Goal: Participate in discussion: Engage in conversation with other users on a specific topic

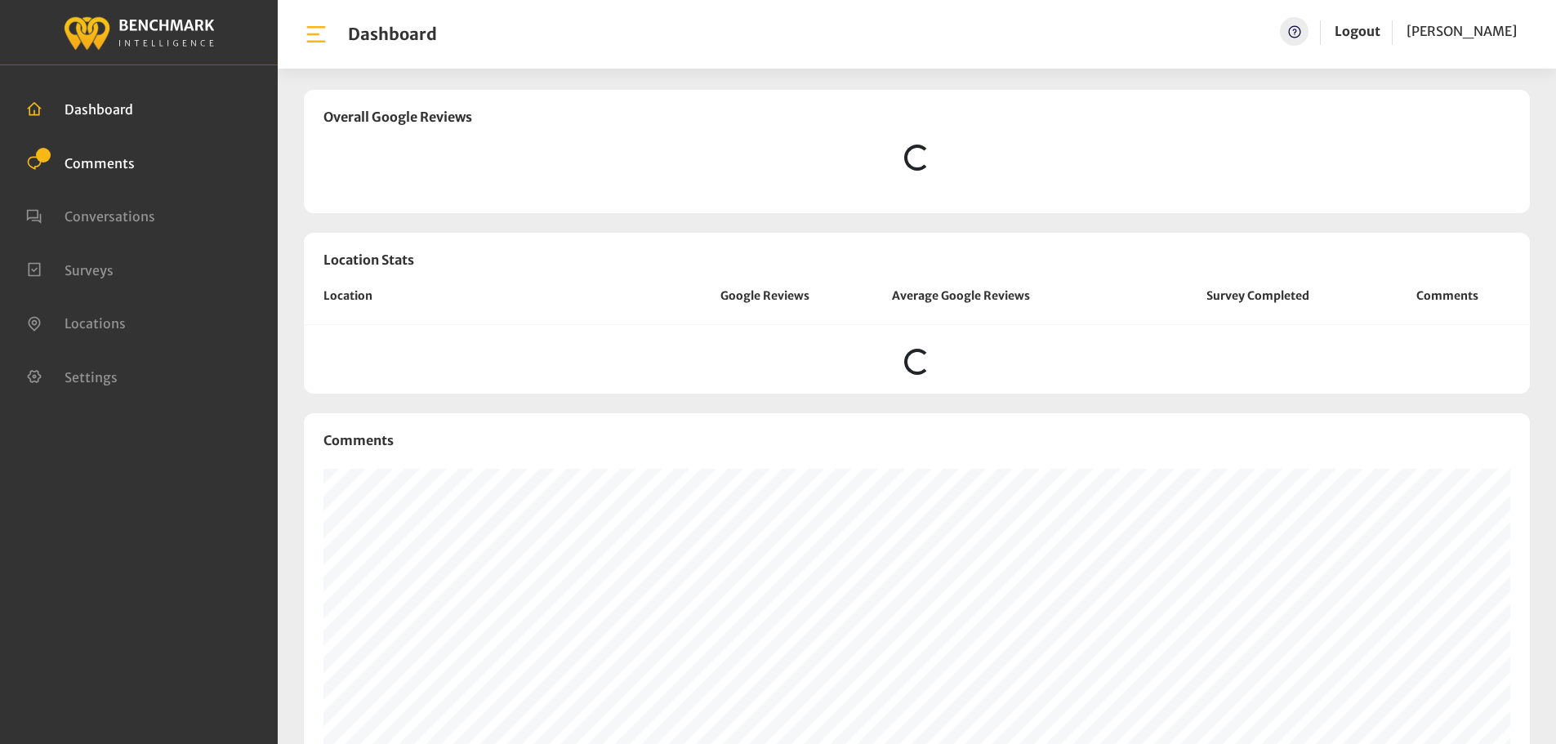
click at [121, 158] on span "Comments" at bounding box center [100, 162] width 70 height 16
